Goal: Transaction & Acquisition: Subscribe to service/newsletter

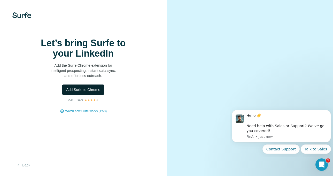
click at [96, 91] on span "Add Surfe to Chrome" at bounding box center [83, 89] width 34 height 5
click at [84, 91] on span "Add Surfe to Chrome" at bounding box center [83, 89] width 34 height 5
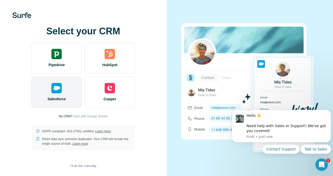
click at [74, 97] on div "Salesforce" at bounding box center [57, 92] width 50 height 31
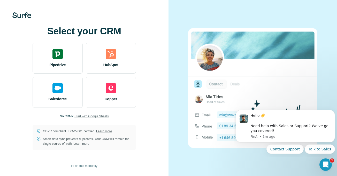
click at [95, 115] on span "Start with Google Sheets" at bounding box center [91, 116] width 34 height 5
click at [195, 5] on div at bounding box center [253, 88] width 169 height 176
